Goal: Find specific page/section: Find specific page/section

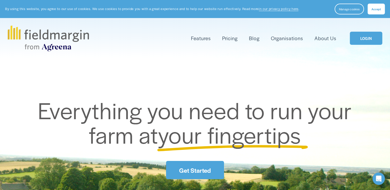
click at [363, 38] on link "LOGIN" at bounding box center [366, 38] width 32 height 13
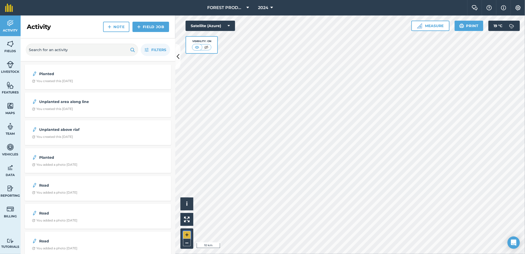
click at [187, 234] on button "+" at bounding box center [187, 235] width 8 height 8
click at [187, 235] on button "+" at bounding box center [187, 235] width 8 height 8
click at [270, 5] on button "2024" at bounding box center [265, 7] width 19 height 15
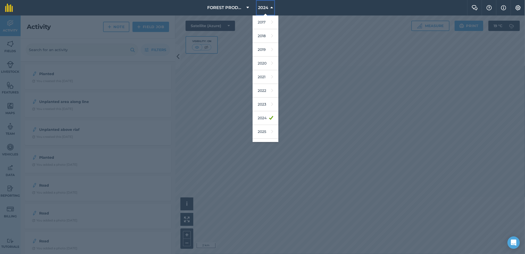
click at [270, 5] on button "2024" at bounding box center [265, 7] width 19 height 15
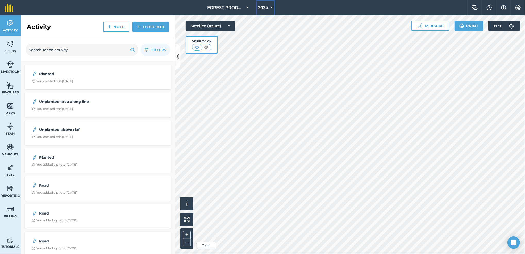
click at [273, 7] on icon at bounding box center [272, 8] width 3 height 6
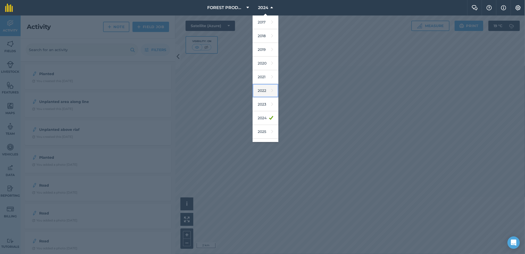
click at [260, 85] on link "2022" at bounding box center [266, 91] width 26 height 14
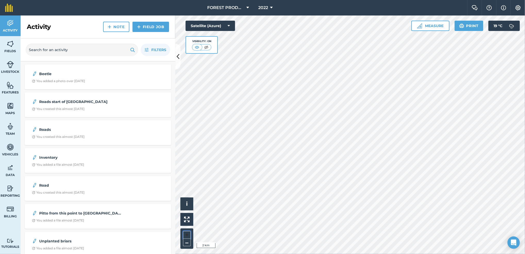
click at [183, 235] on div "+ –" at bounding box center [187, 238] width 13 height 20
click at [187, 234] on button "+" at bounding box center [187, 235] width 8 height 8
click at [188, 234] on button "+" at bounding box center [187, 235] width 8 height 8
click at [186, 233] on button "+" at bounding box center [187, 235] width 8 height 8
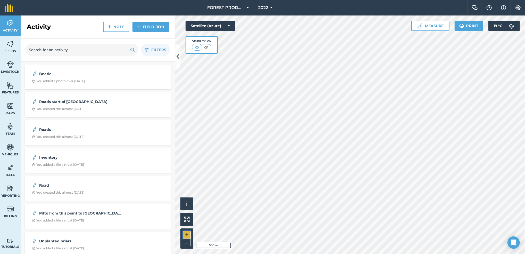
click at [186, 233] on button "+" at bounding box center [187, 235] width 8 height 8
click at [184, 234] on button "+" at bounding box center [187, 235] width 8 height 8
click at [191, 243] on div "+ –" at bounding box center [187, 238] width 13 height 20
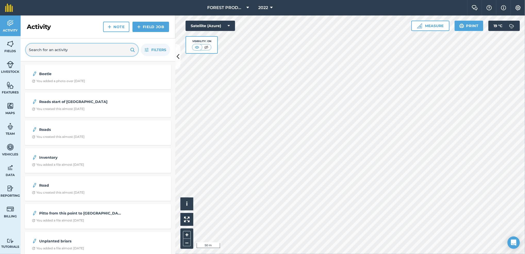
click at [85, 48] on input "text" at bounding box center [82, 50] width 112 height 12
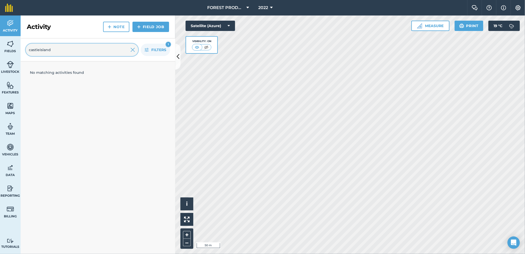
type input "castleisland"
click at [187, 246] on div "+ –" at bounding box center [187, 238] width 13 height 20
click at [186, 244] on button "–" at bounding box center [187, 242] width 8 height 7
click at [185, 243] on button "–" at bounding box center [187, 242] width 8 height 7
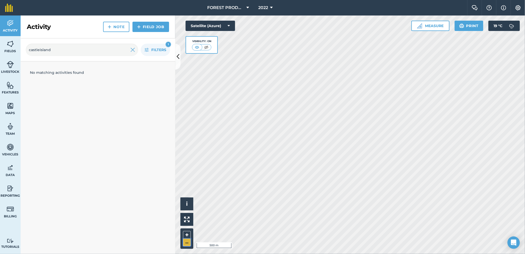
click at [185, 243] on button "–" at bounding box center [187, 242] width 8 height 7
click at [186, 235] on button "+" at bounding box center [187, 235] width 8 height 8
click at [184, 234] on button "+" at bounding box center [187, 235] width 8 height 8
